Goal: Entertainment & Leisure: Browse casually

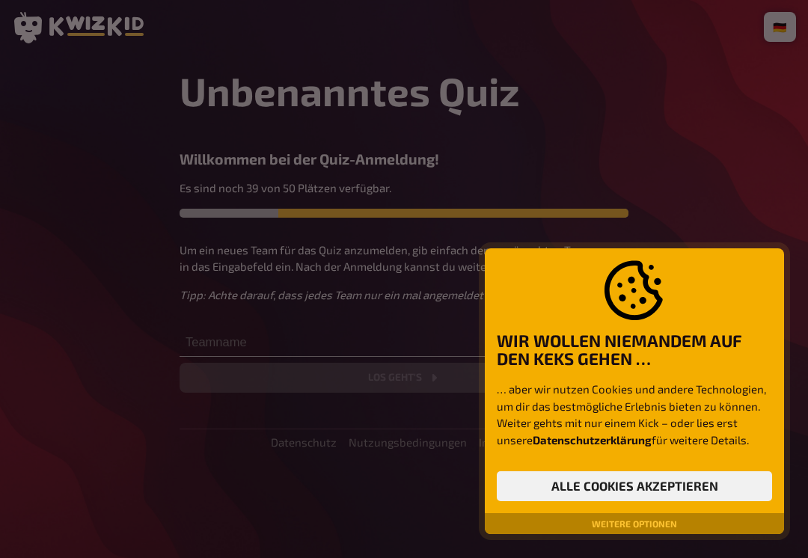
click at [694, 481] on button "Alle Cookies akzeptieren" at bounding box center [634, 487] width 275 height 30
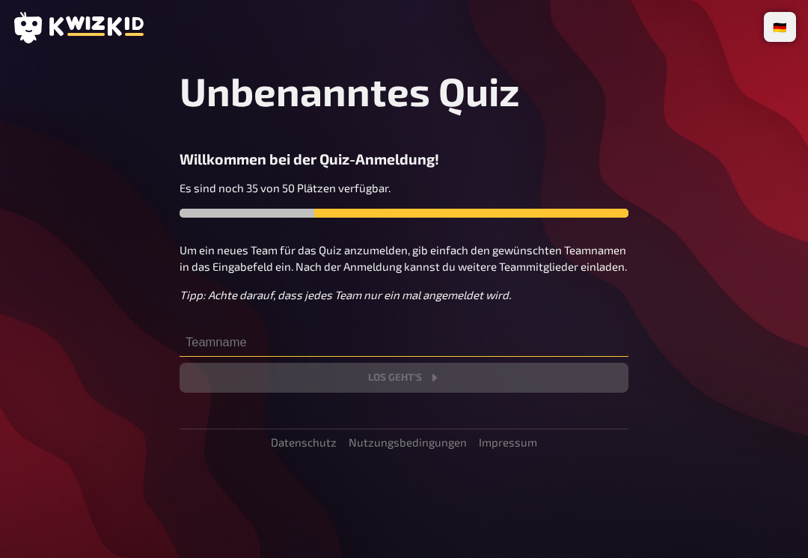
click at [334, 347] on input "text" at bounding box center [404, 342] width 449 height 30
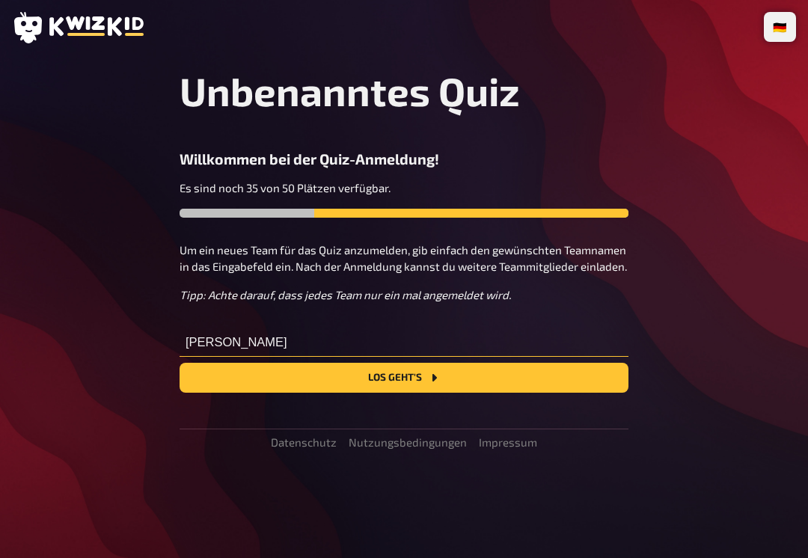
type input "[PERSON_NAME]"
click at [415, 367] on button "Los geht's" at bounding box center [404, 378] width 449 height 30
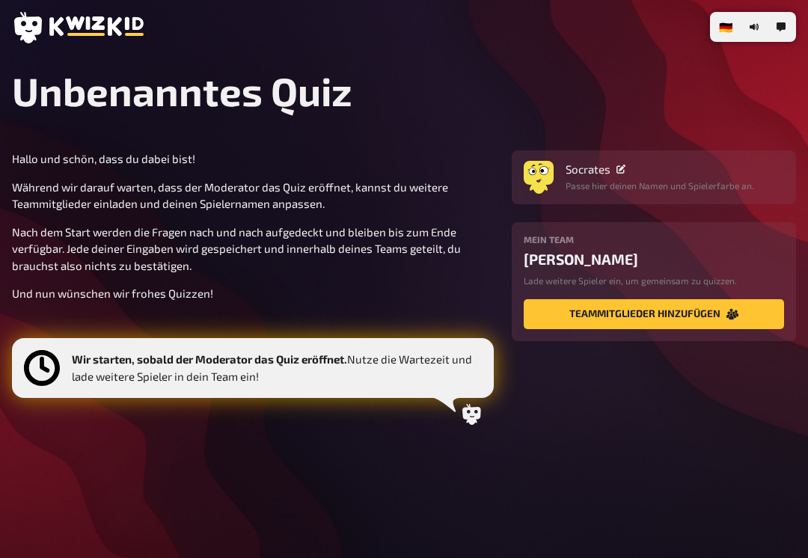
click at [699, 314] on button "Teammitglieder hinzufügen" at bounding box center [654, 314] width 260 height 30
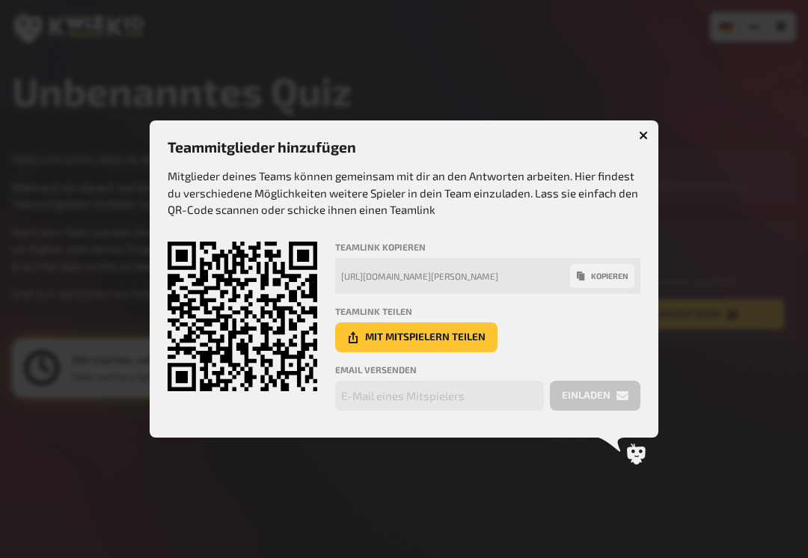
click at [645, 138] on icon "button" at bounding box center [643, 135] width 9 height 9
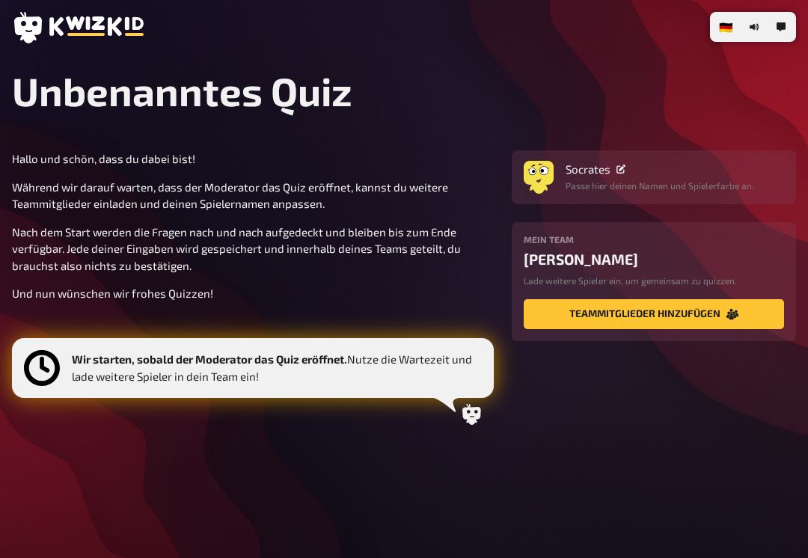
click at [350, 370] on p "Wir starten, sobald der Moderator das Quiz eröffnet. Nutze die Wartezeit und la…" at bounding box center [277, 368] width 410 height 34
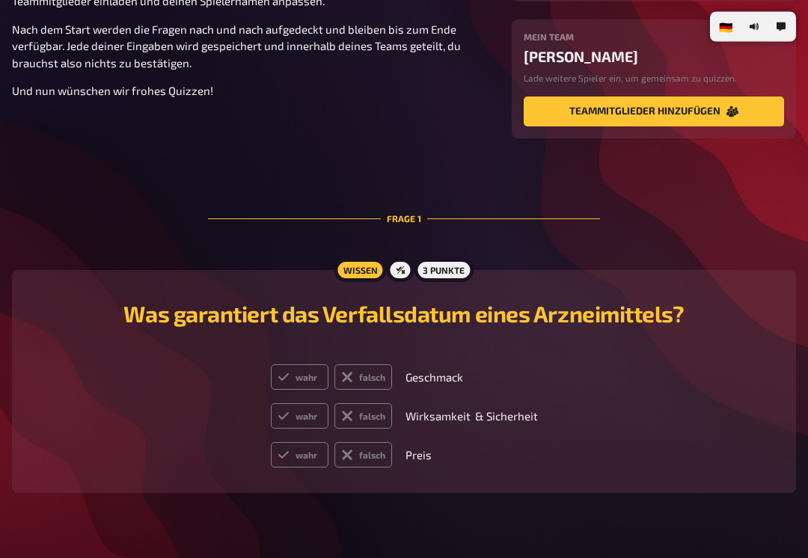
scroll to position [219, 0]
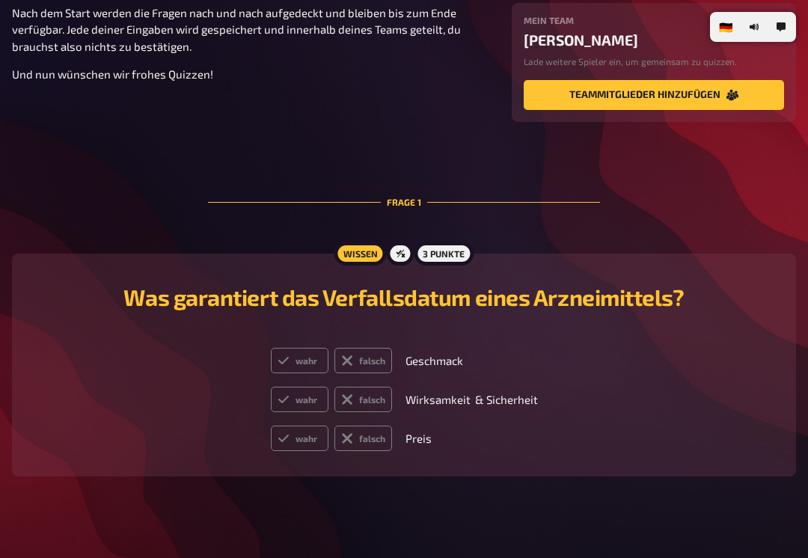
click at [296, 412] on label "wahr" at bounding box center [300, 399] width 58 height 25
click at [271, 387] on input "wahr" at bounding box center [270, 386] width 1 height 1
radio input "true"
click at [378, 445] on label "falsch" at bounding box center [364, 438] width 58 height 25
click at [271, 426] on input "falsch" at bounding box center [270, 425] width 1 height 1
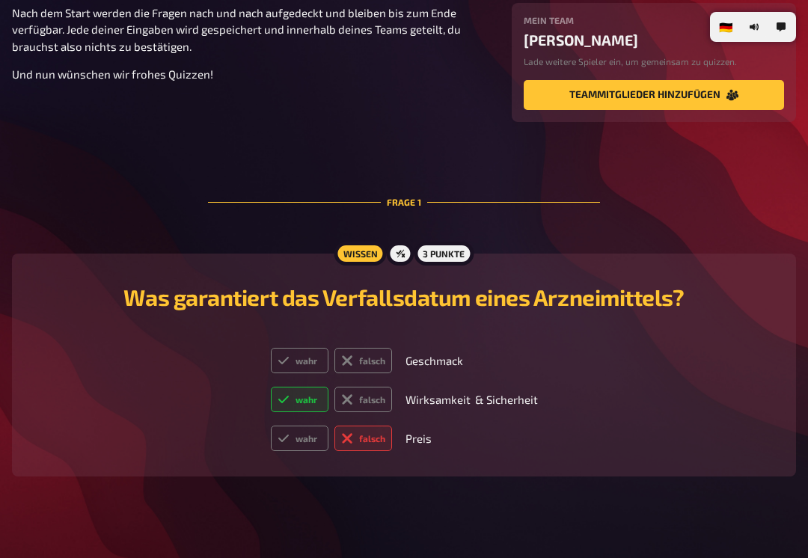
radio input "true"
click at [378, 364] on label "falsch" at bounding box center [364, 360] width 58 height 25
click at [271, 348] on input "falsch" at bounding box center [270, 347] width 1 height 1
radio input "true"
click at [371, 362] on label "falsch" at bounding box center [364, 360] width 58 height 25
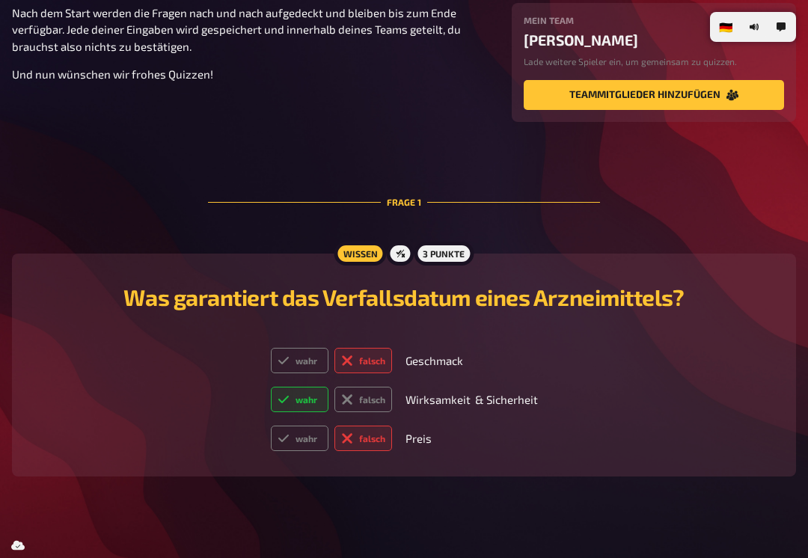
click at [271, 348] on input "falsch" at bounding box center [270, 347] width 1 height 1
click at [321, 367] on label "wahr" at bounding box center [300, 360] width 58 height 25
click at [271, 348] on input "wahr" at bounding box center [270, 347] width 1 height 1
radio input "true"
click at [370, 366] on label "falsch" at bounding box center [364, 360] width 58 height 25
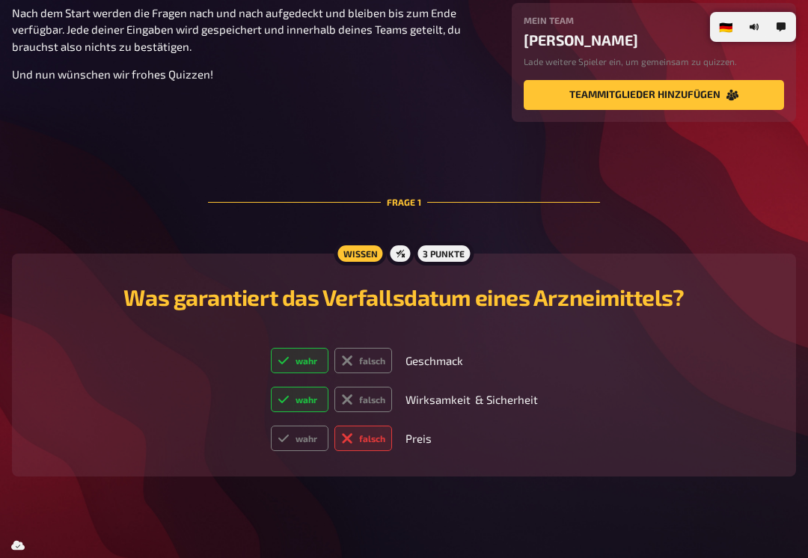
click at [271, 348] on input "falsch" at bounding box center [270, 347] width 1 height 1
radio input "true"
click at [315, 365] on label "wahr" at bounding box center [300, 360] width 58 height 25
click at [271, 348] on input "wahr" at bounding box center [270, 347] width 1 height 1
radio input "true"
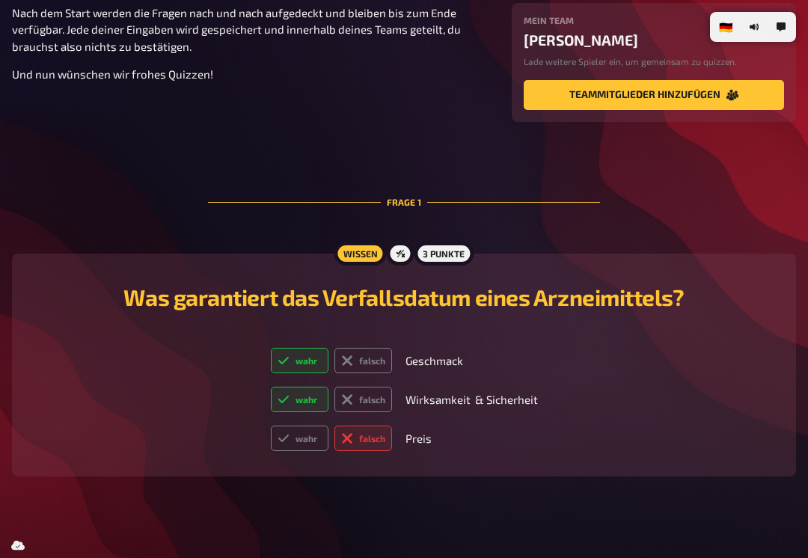
click at [308, 443] on label "wahr" at bounding box center [300, 438] width 58 height 25
click at [271, 426] on input "wahr" at bounding box center [270, 425] width 1 height 1
radio input "true"
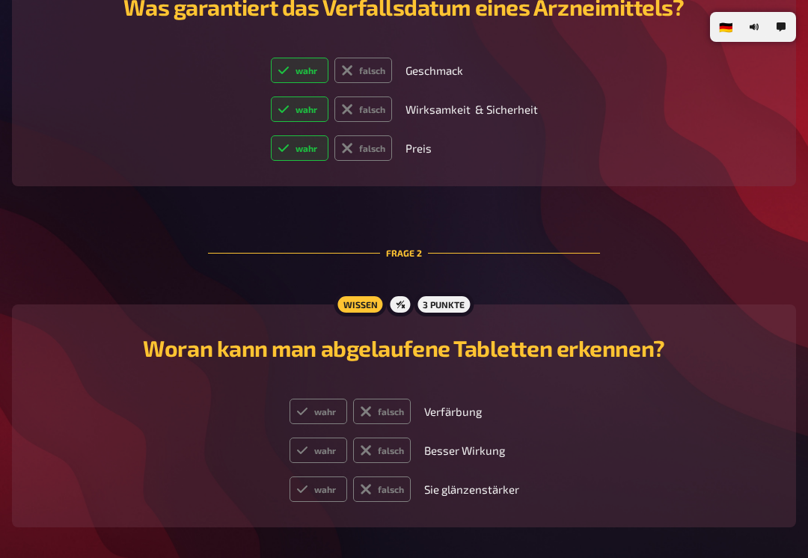
scroll to position [562, 0]
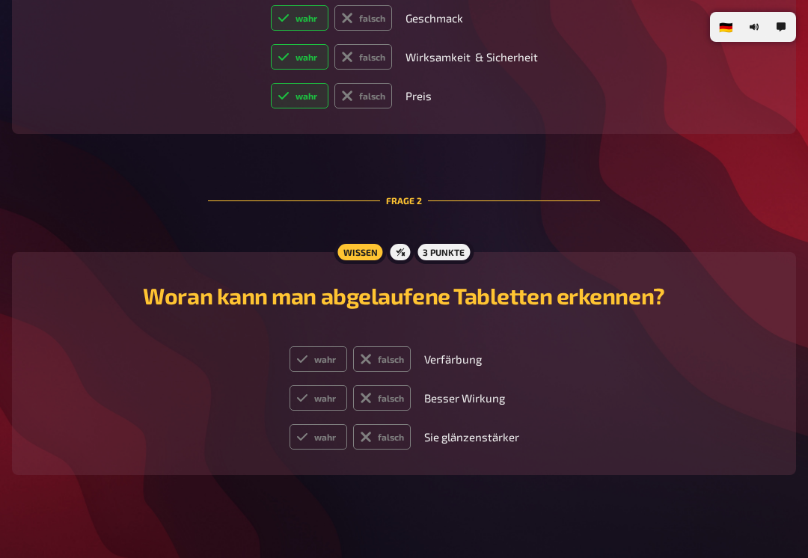
click at [335, 450] on label "wahr" at bounding box center [319, 436] width 58 height 25
click at [290, 424] on input "wahr" at bounding box center [289, 424] width 1 height 1
radio input "true"
click at [385, 411] on label "falsch" at bounding box center [382, 397] width 58 height 25
click at [290, 385] on input "falsch" at bounding box center [289, 385] width 1 height 1
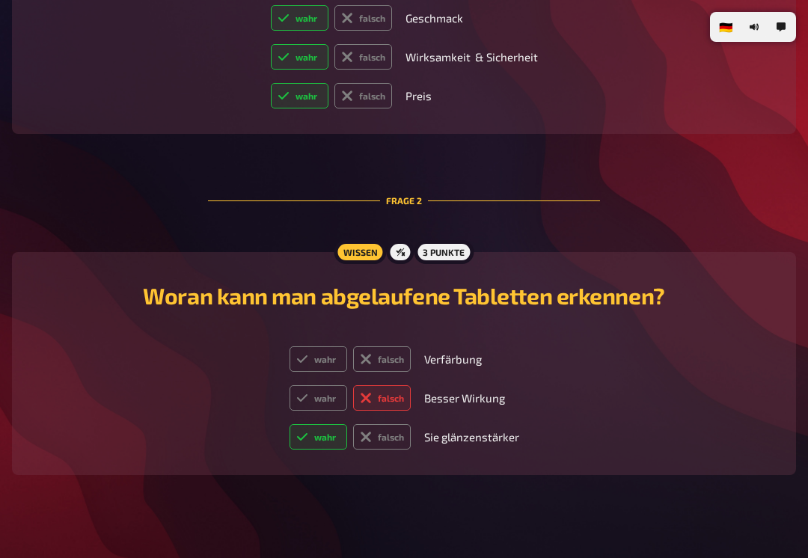
radio input "true"
click at [311, 404] on label "wahr" at bounding box center [319, 397] width 58 height 25
click at [290, 385] on input "wahr" at bounding box center [289, 385] width 1 height 1
radio input "true"
click at [302, 372] on label "wahr" at bounding box center [319, 359] width 58 height 25
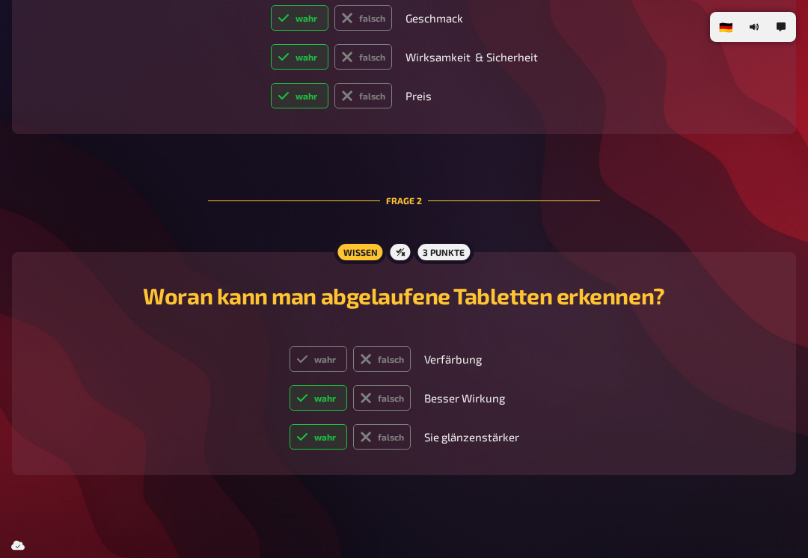
click at [290, 347] on input "wahr" at bounding box center [289, 346] width 1 height 1
radio input "true"
click at [376, 357] on label "falsch" at bounding box center [382, 359] width 58 height 25
click at [290, 347] on input "falsch" at bounding box center [289, 346] width 1 height 1
radio input "true"
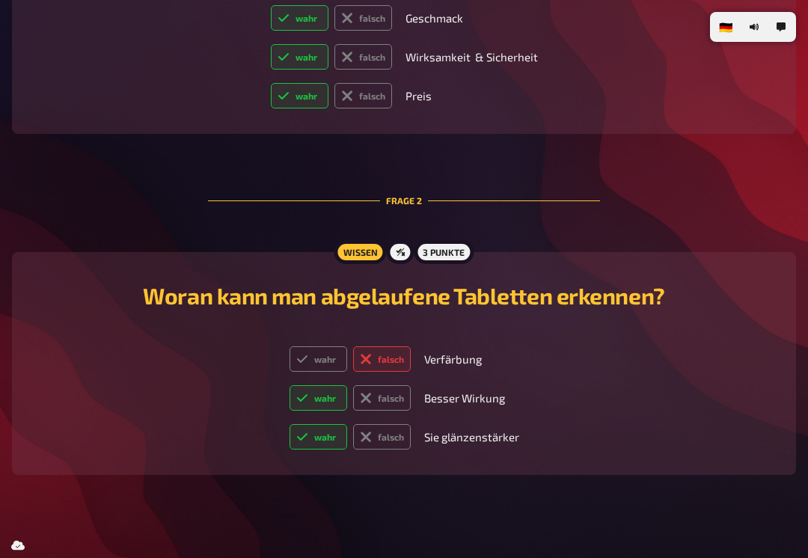
click at [327, 372] on label "wahr" at bounding box center [319, 359] width 58 height 25
click at [290, 347] on input "wahr" at bounding box center [289, 346] width 1 height 1
radio input "true"
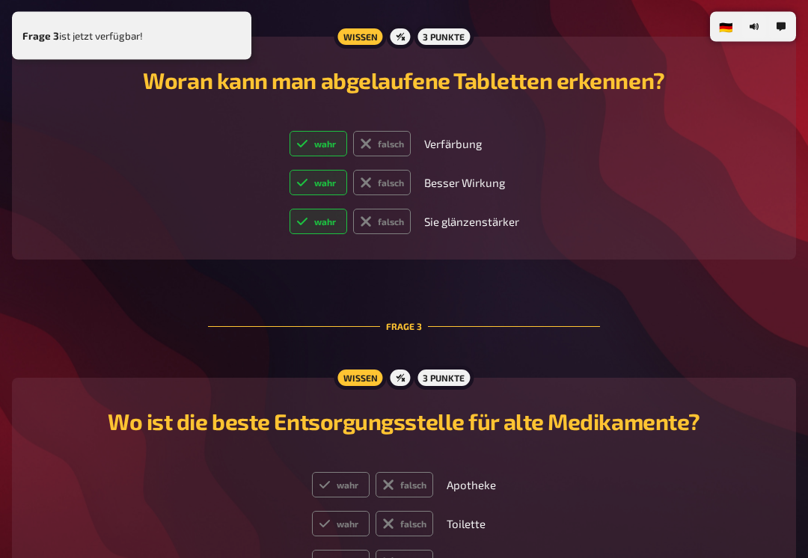
scroll to position [905, 0]
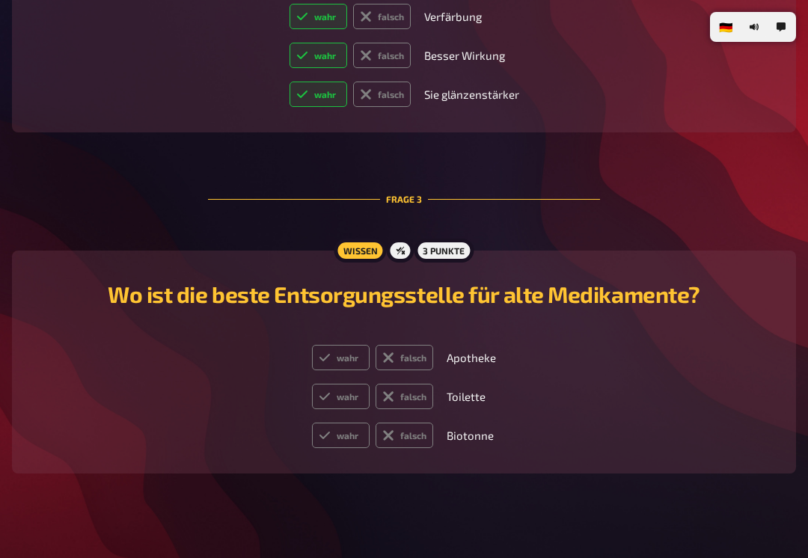
click at [329, 364] on icon at bounding box center [325, 358] width 12 height 12
click at [312, 345] on input "wahr" at bounding box center [311, 344] width 1 height 1
radio input "true"
click at [403, 392] on label "falsch" at bounding box center [405, 396] width 58 height 25
click at [312, 384] on input "falsch" at bounding box center [311, 383] width 1 height 1
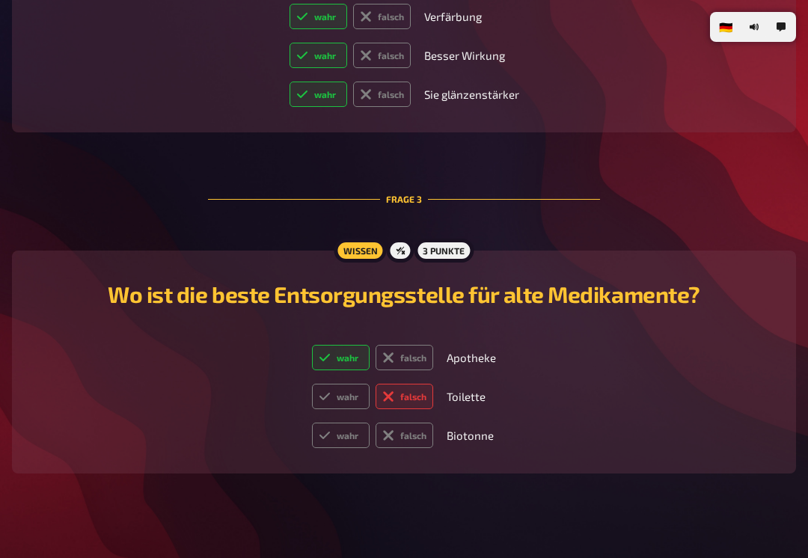
radio input "true"
click at [411, 446] on label "falsch" at bounding box center [405, 435] width 58 height 25
click at [312, 423] on input "falsch" at bounding box center [311, 422] width 1 height 1
radio input "true"
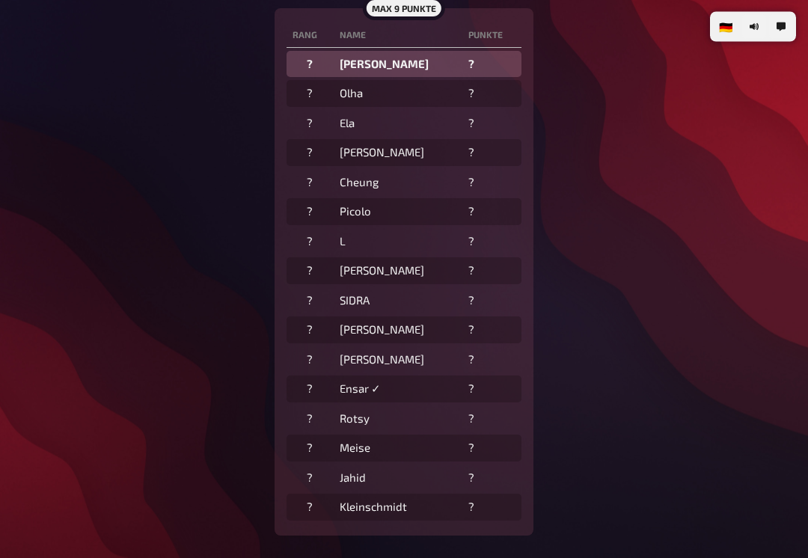
scroll to position [424, 0]
